Goal: Task Accomplishment & Management: Manage account settings

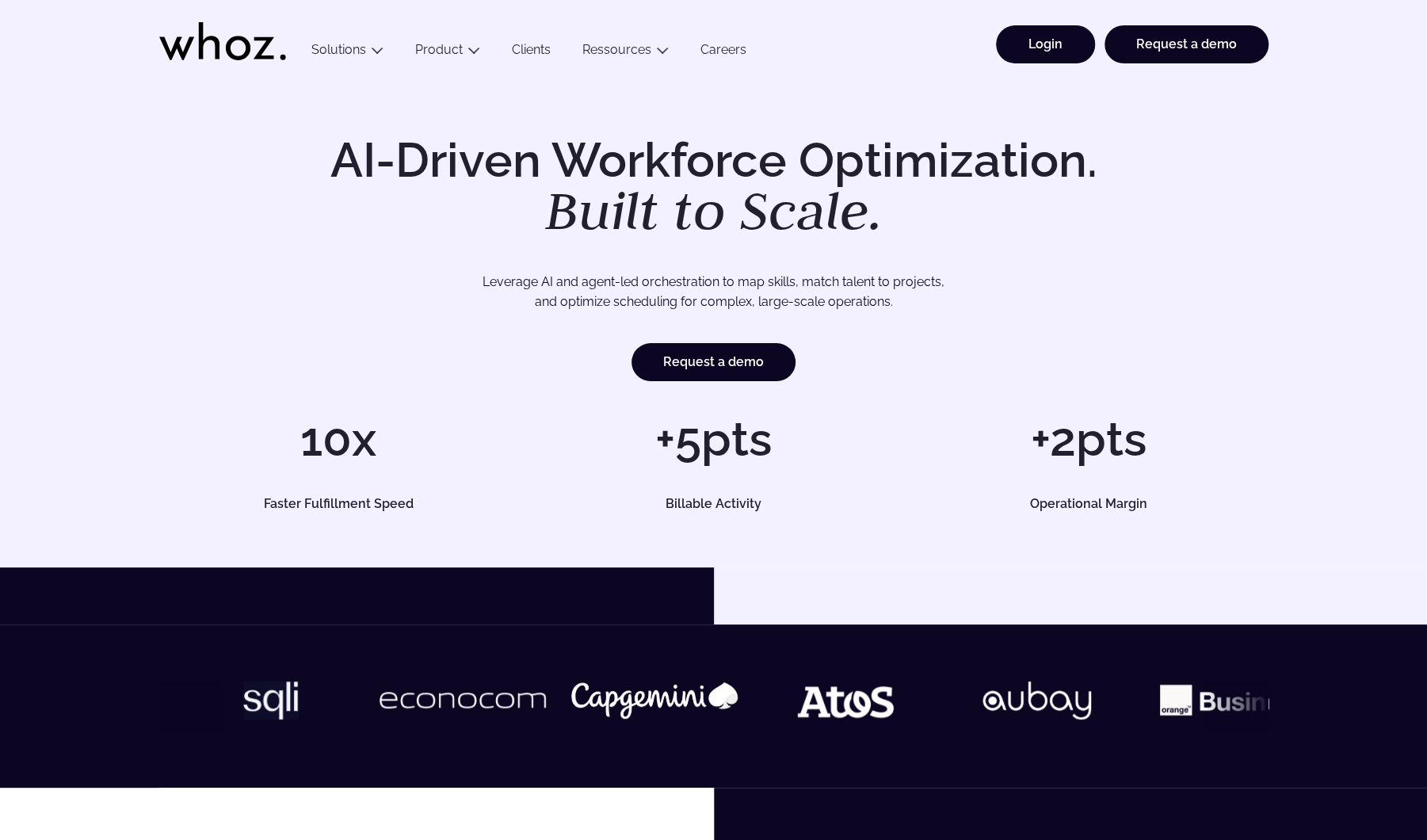
click at [1055, 31] on link "Login" at bounding box center [1046, 45] width 99 height 38
click at [1061, 50] on link "Login" at bounding box center [1046, 45] width 99 height 38
click at [1058, 50] on link "Login" at bounding box center [1046, 45] width 99 height 38
